Goal: Information Seeking & Learning: Understand process/instructions

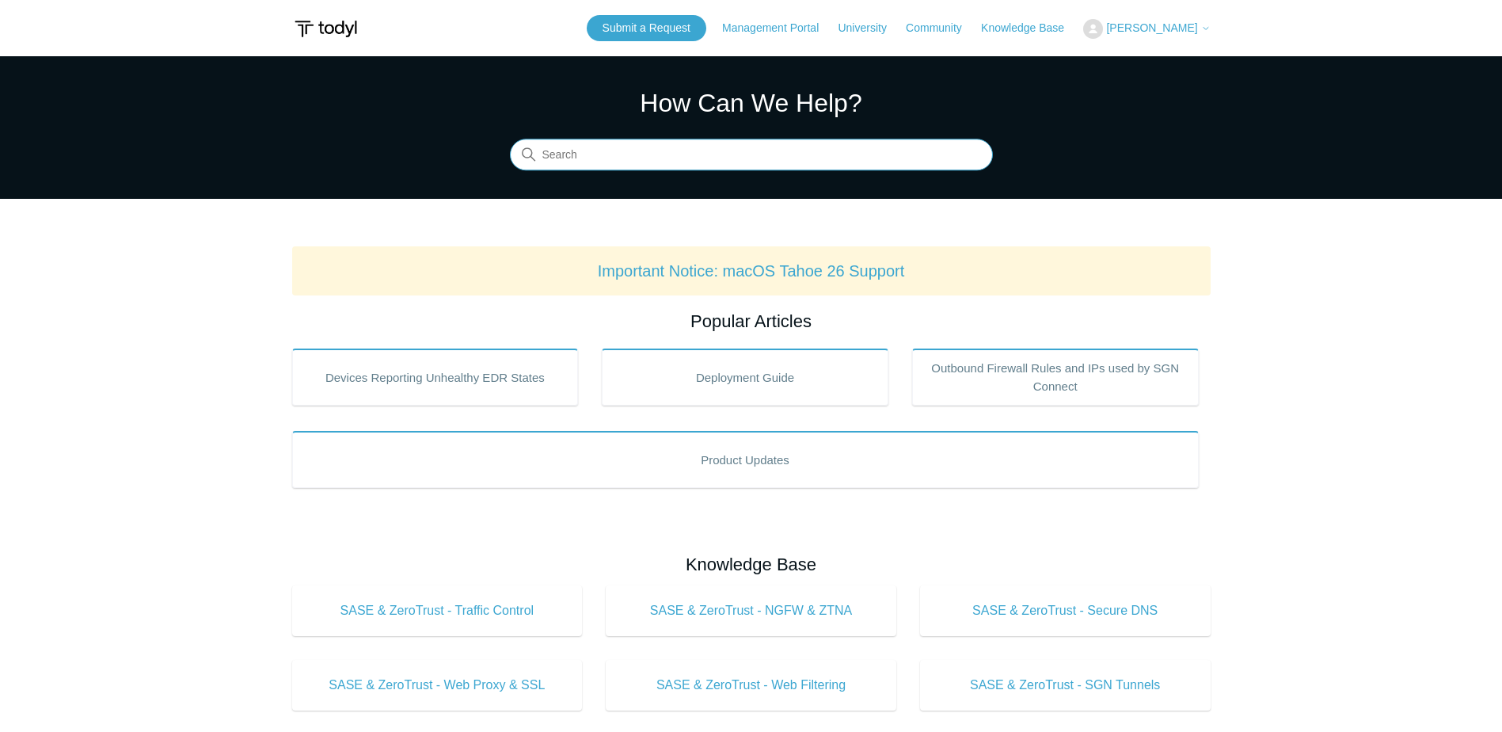
click at [715, 160] on input "Search" at bounding box center [751, 155] width 483 height 32
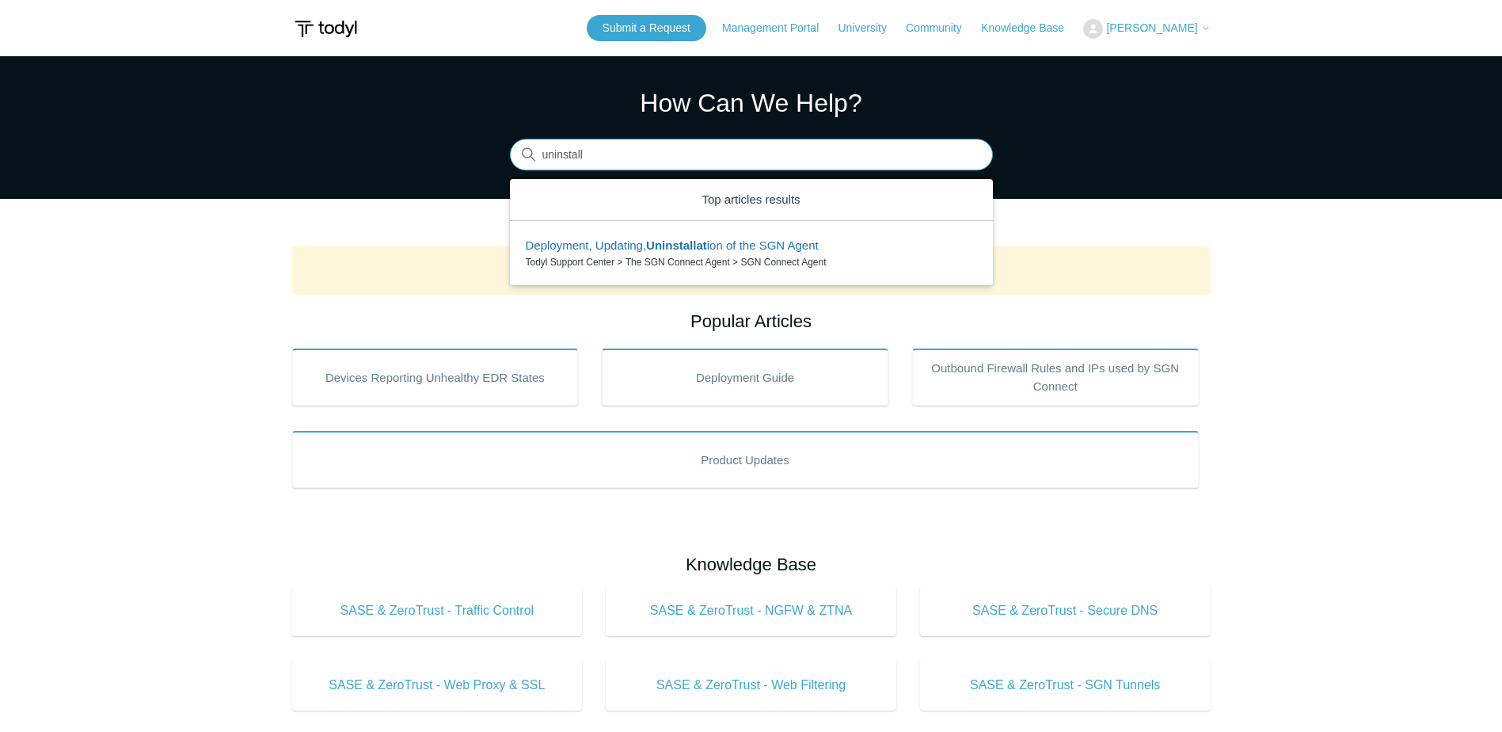
type input "uninstall"
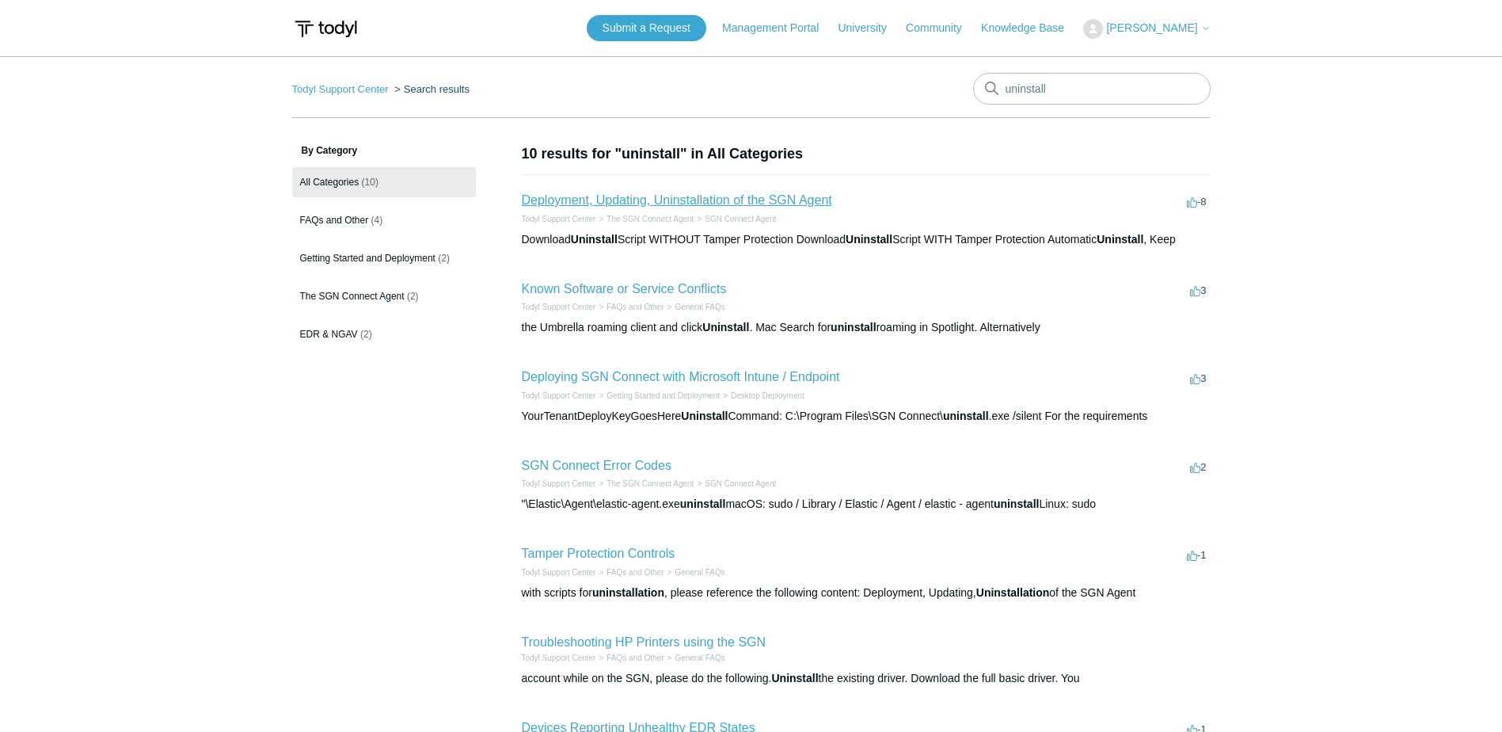
click at [670, 196] on link "Deployment, Updating, Uninstallation of the SGN Agent" at bounding box center [677, 199] width 310 height 13
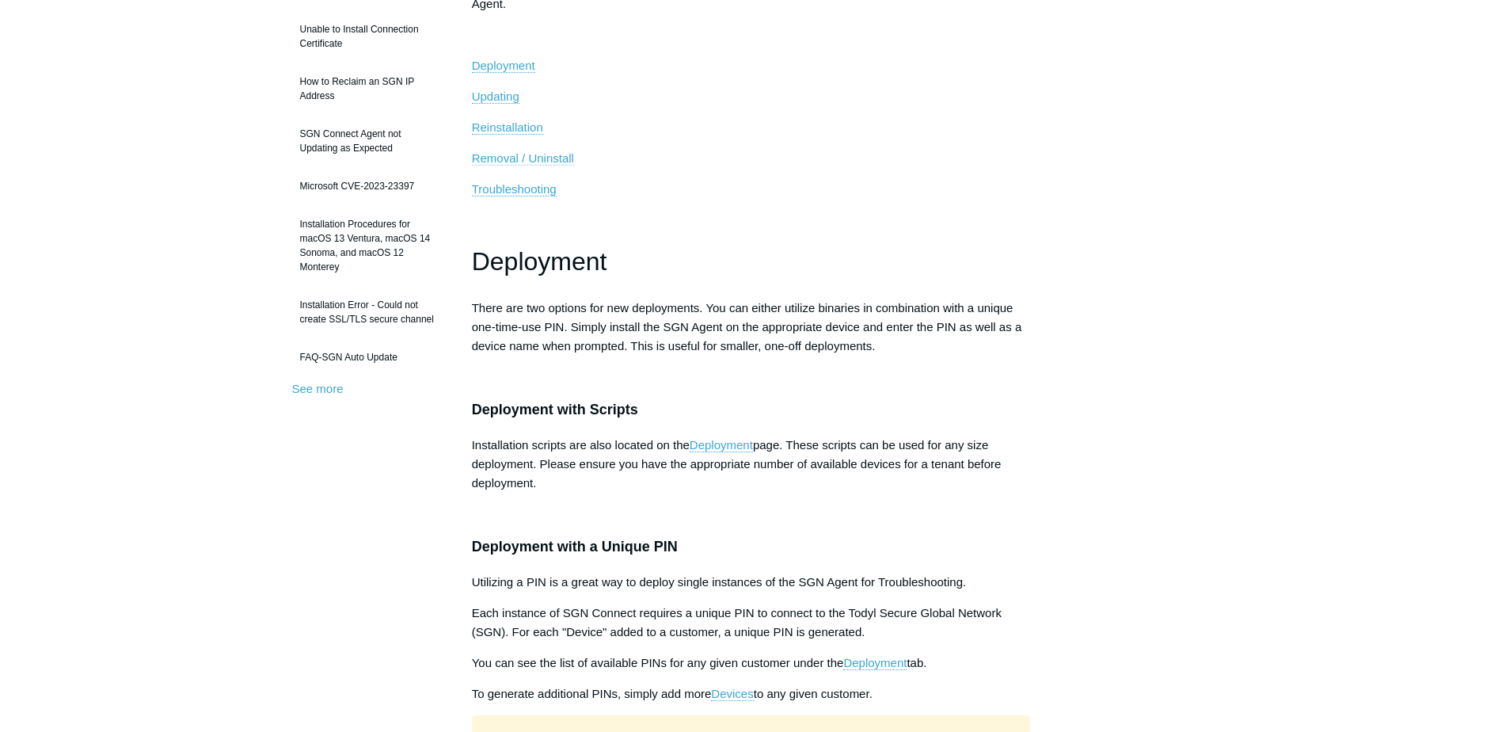
click at [556, 154] on span "Removal / Uninstall" at bounding box center [523, 157] width 102 height 13
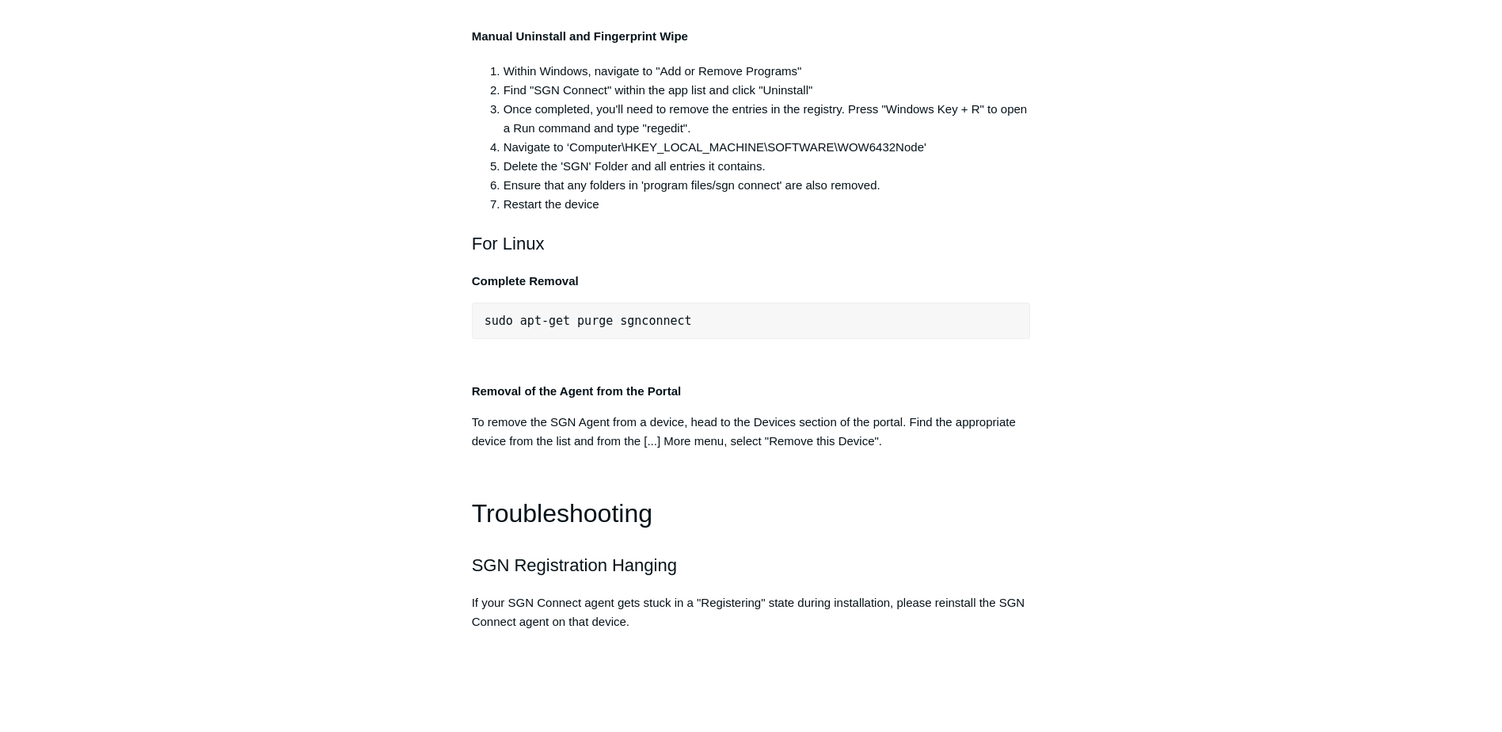
scroll to position [3239, 0]
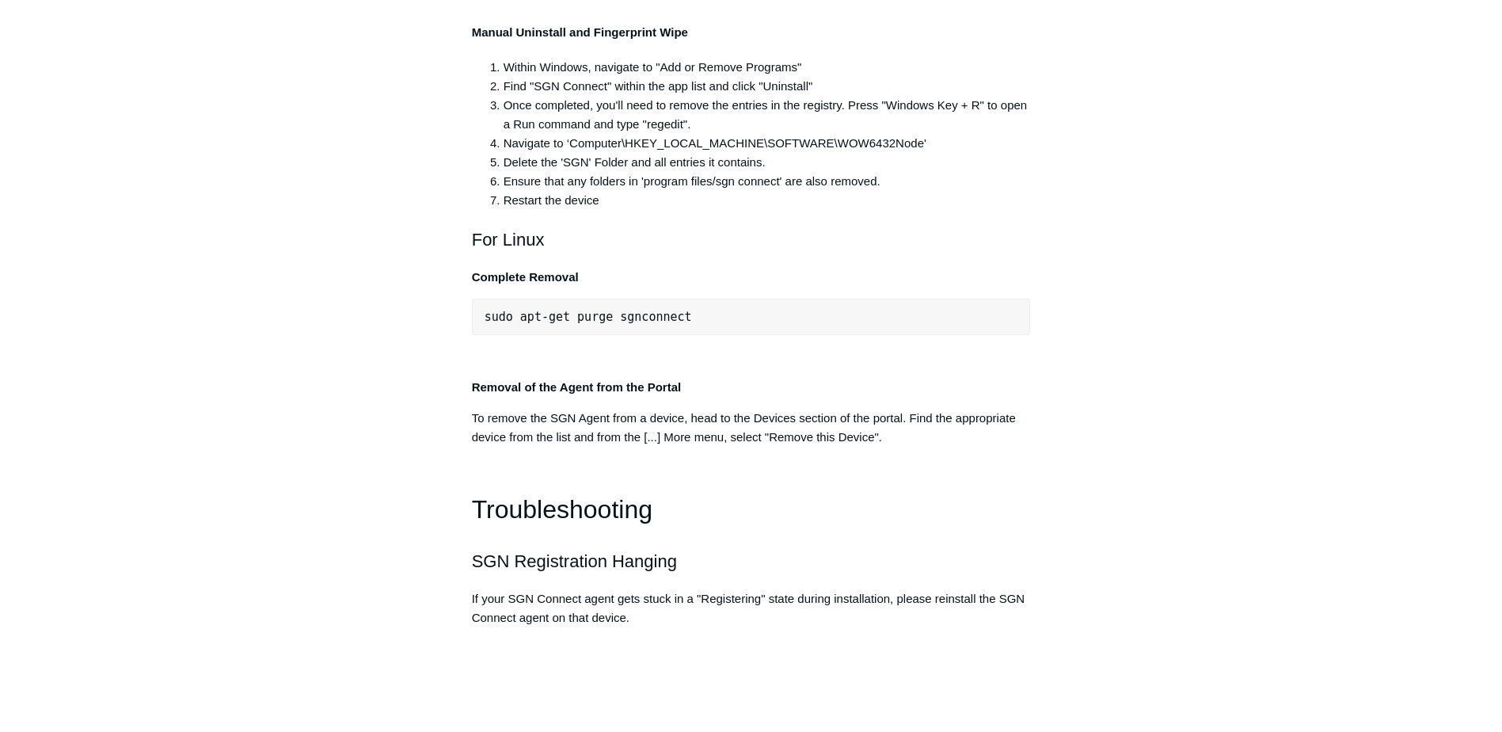
copy div ""C:\Program Files\SGN Connect\uninstall.exe" /uninstallKey yourMaintenanceKeyHe…"
